Goal: Navigation & Orientation: Find specific page/section

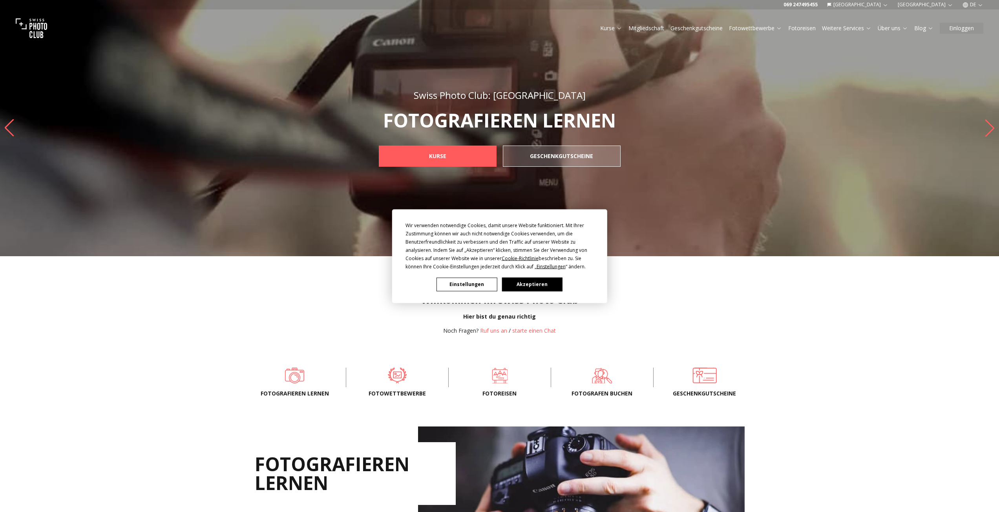
click at [521, 283] on button "Akzeptieren" at bounding box center [532, 285] width 60 height 14
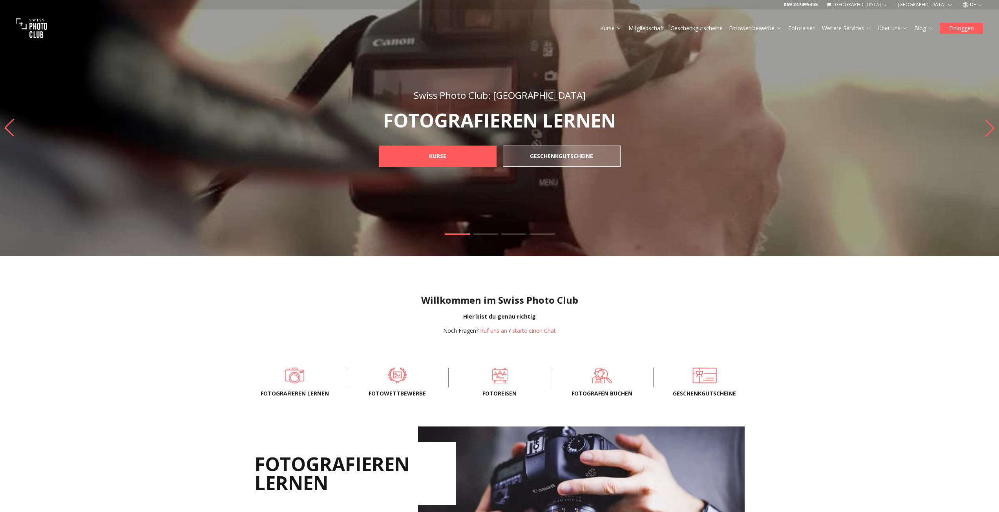
click at [962, 29] on button "Einloggen" at bounding box center [962, 28] width 44 height 11
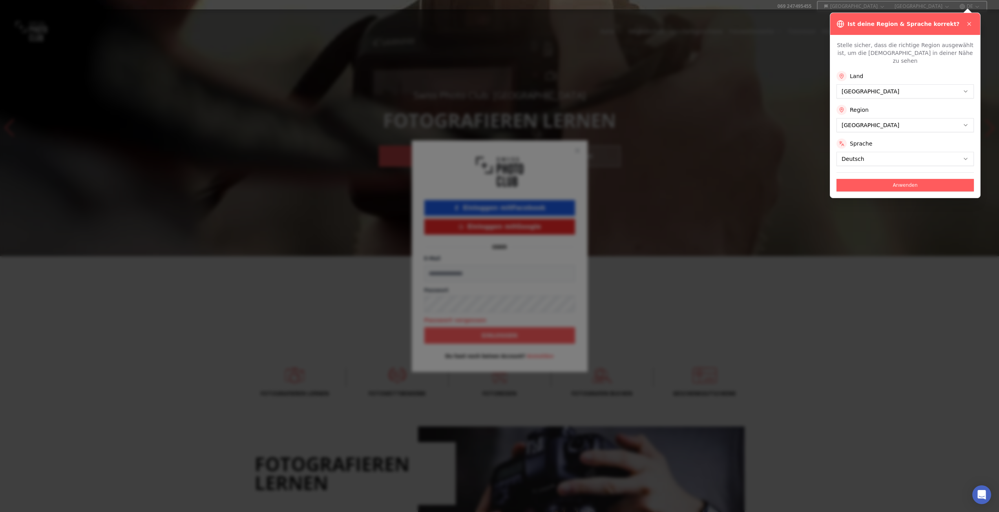
click at [965, 116] on div at bounding box center [499, 256] width 999 height 512
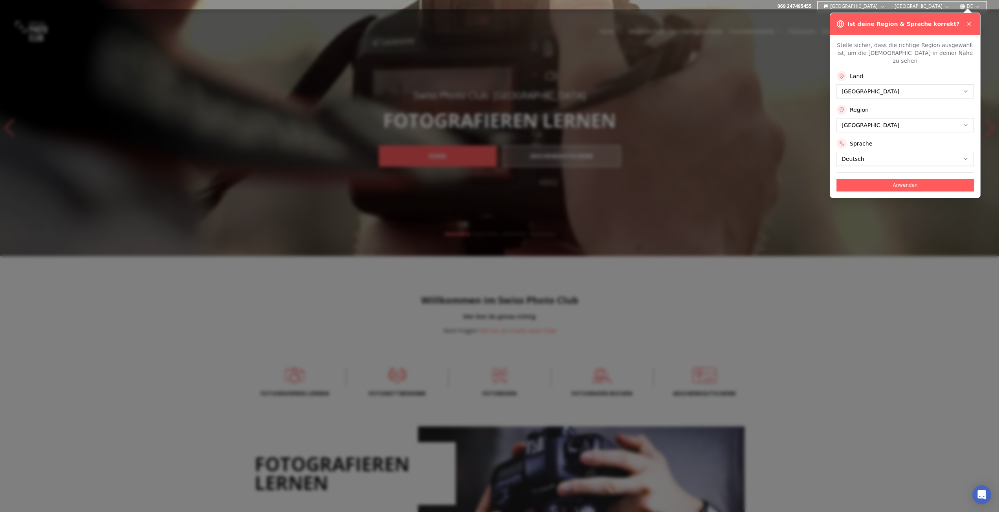
click at [863, 140] on label "Sprache" at bounding box center [861, 144] width 22 height 8
click at [906, 179] on button "Anwenden" at bounding box center [905, 185] width 137 height 13
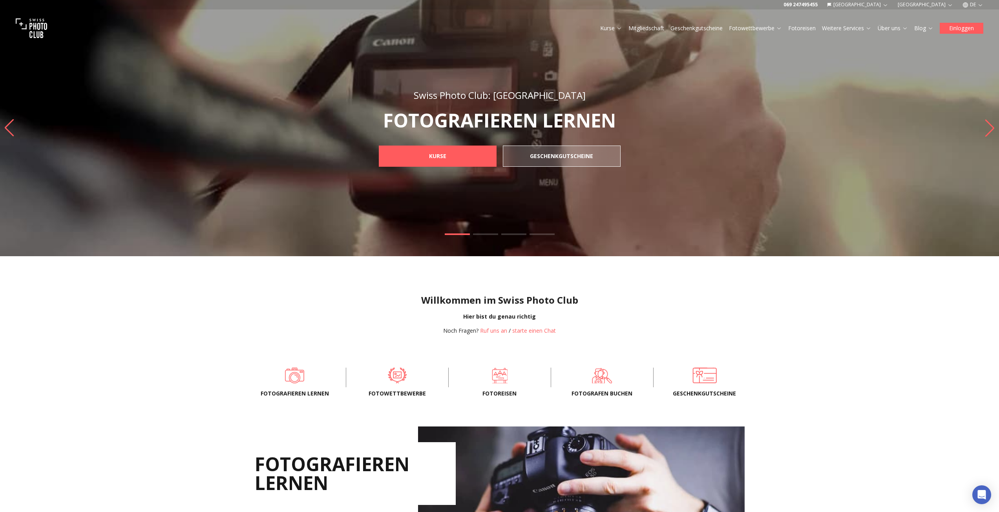
click at [962, 26] on button "Einloggen" at bounding box center [962, 28] width 44 height 11
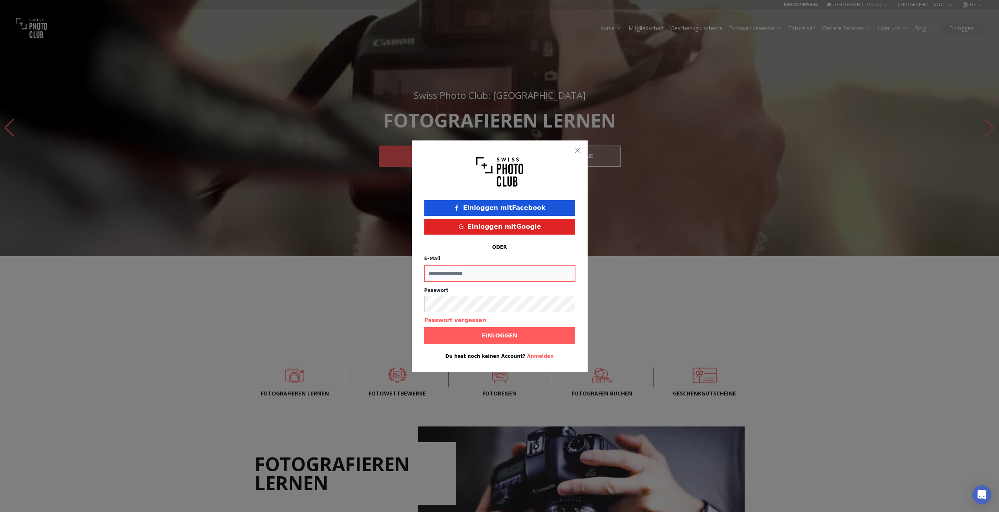
click at [460, 276] on input "E-Mail" at bounding box center [499, 273] width 151 height 16
type input "**********"
click at [517, 333] on span "Einloggen" at bounding box center [499, 336] width 48 height 14
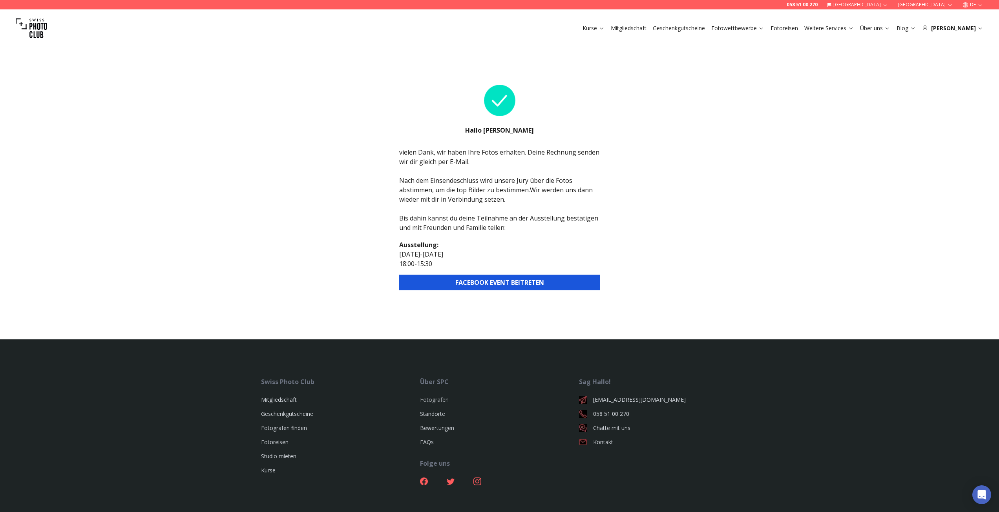
click at [442, 398] on link "Fotografen" at bounding box center [434, 399] width 29 height 7
